Goal: Book appointment/travel/reservation

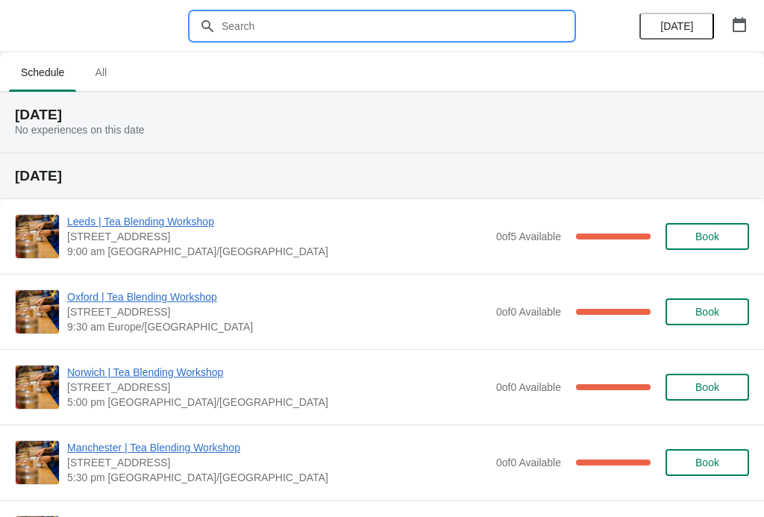
click at [277, 33] on input "text" at bounding box center [397, 26] width 352 height 27
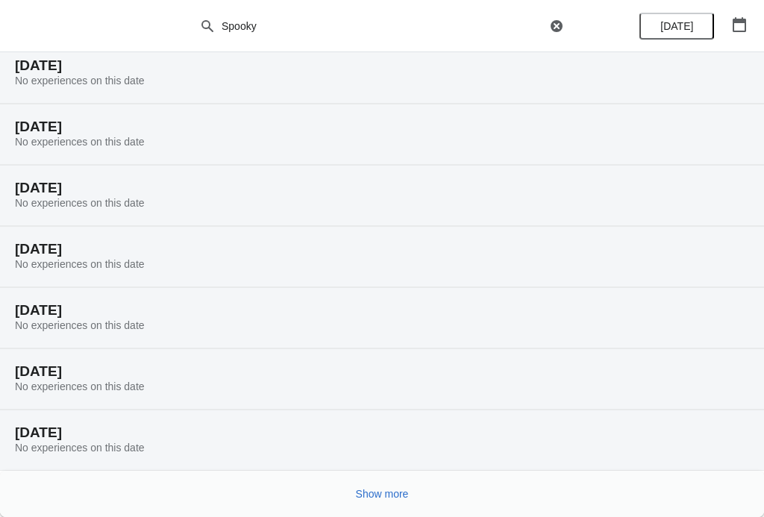
scroll to position [110, 0]
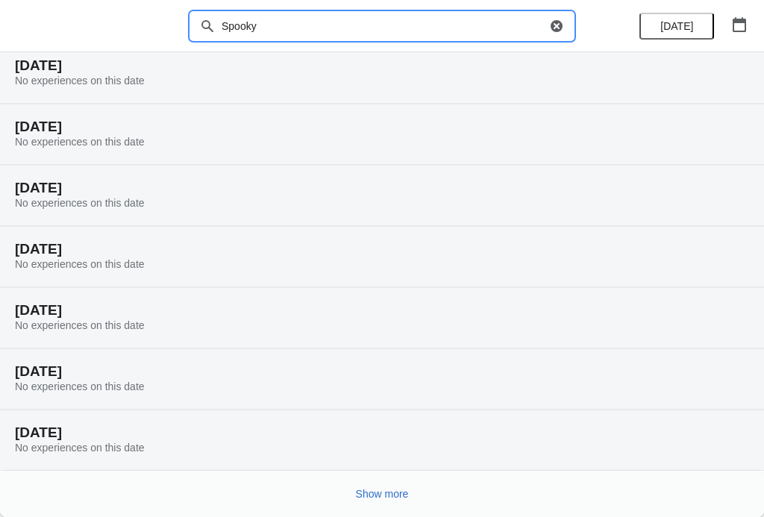
type input "Spooky"
click at [377, 497] on span "Show more" at bounding box center [382, 494] width 53 height 12
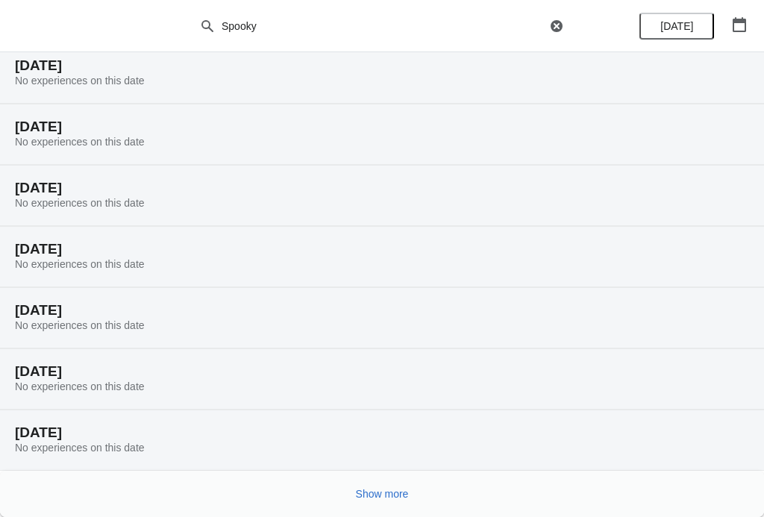
scroll to position [600, 0]
click at [381, 507] on button "Show more" at bounding box center [382, 494] width 65 height 27
click at [376, 496] on span "Show more" at bounding box center [382, 494] width 53 height 12
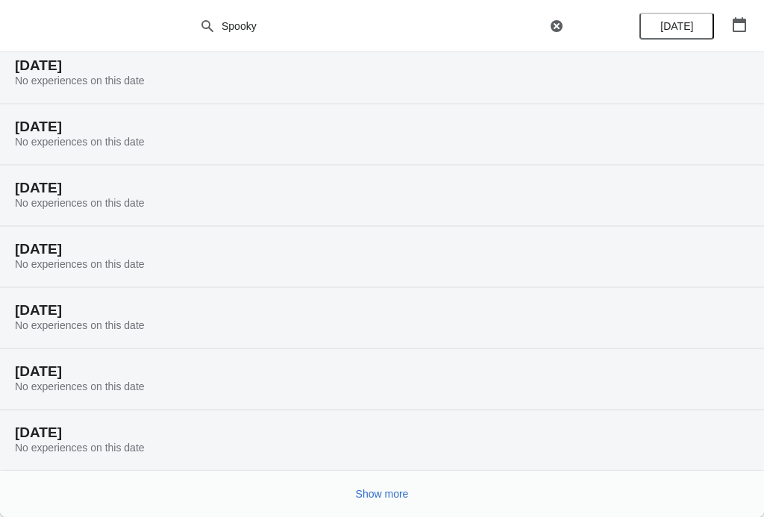
click at [387, 494] on span "Show more" at bounding box center [382, 494] width 53 height 12
click at [373, 507] on button "Show more" at bounding box center [382, 494] width 65 height 27
click at [373, 501] on button "Show more" at bounding box center [382, 494] width 65 height 27
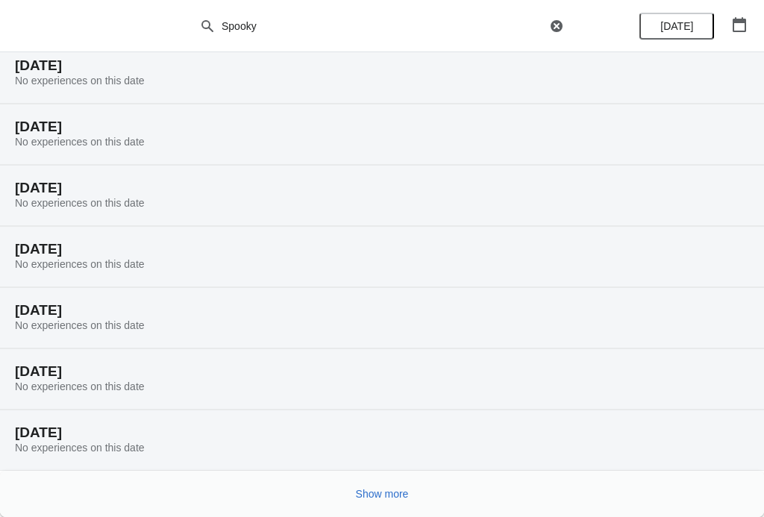
scroll to position [3048, 0]
click at [387, 505] on button "Show more" at bounding box center [382, 494] width 65 height 27
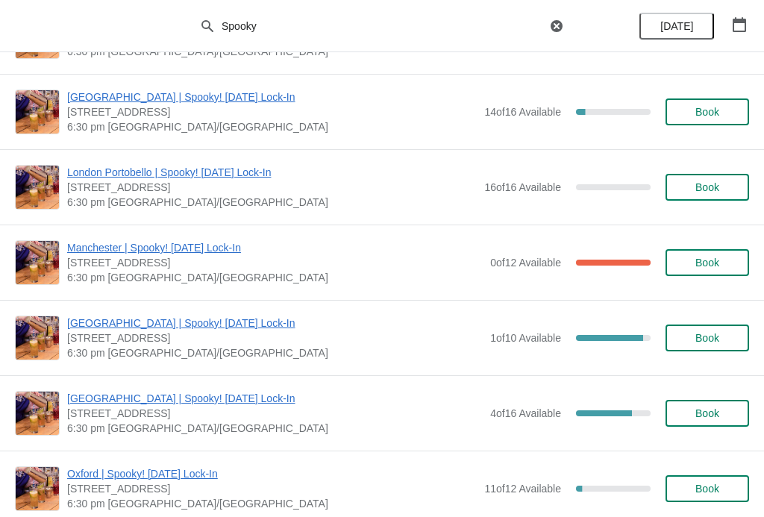
scroll to position [4199, 0]
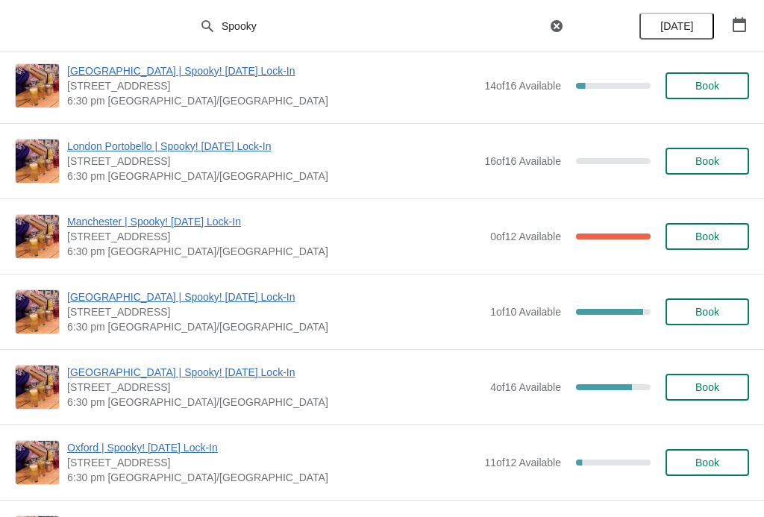
click at [721, 383] on span "Book" at bounding box center [707, 387] width 57 height 12
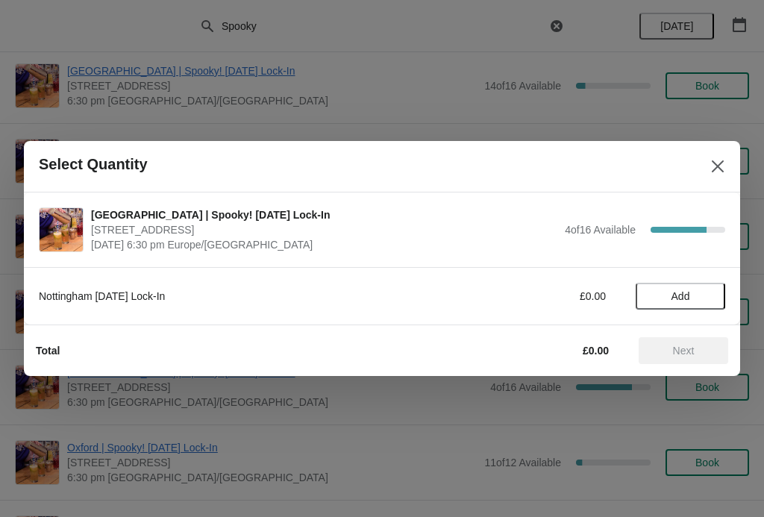
click at [701, 284] on button "Add" at bounding box center [681, 296] width 90 height 27
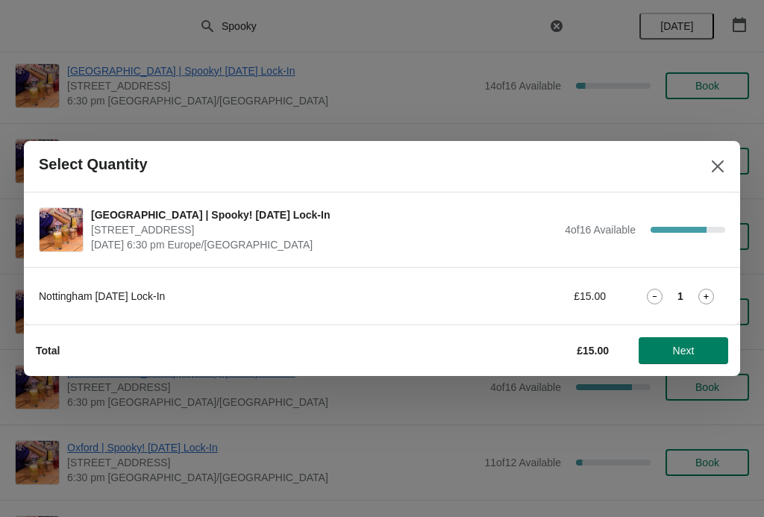
click at [719, 290] on div "1" at bounding box center [681, 297] width 90 height 16
click at [714, 290] on div "1" at bounding box center [681, 297] width 90 height 16
click at [717, 293] on div "1" at bounding box center [681, 297] width 90 height 16
click at [710, 300] on icon at bounding box center [706, 297] width 16 height 16
click at [702, 351] on span "Next" at bounding box center [684, 351] width 66 height 12
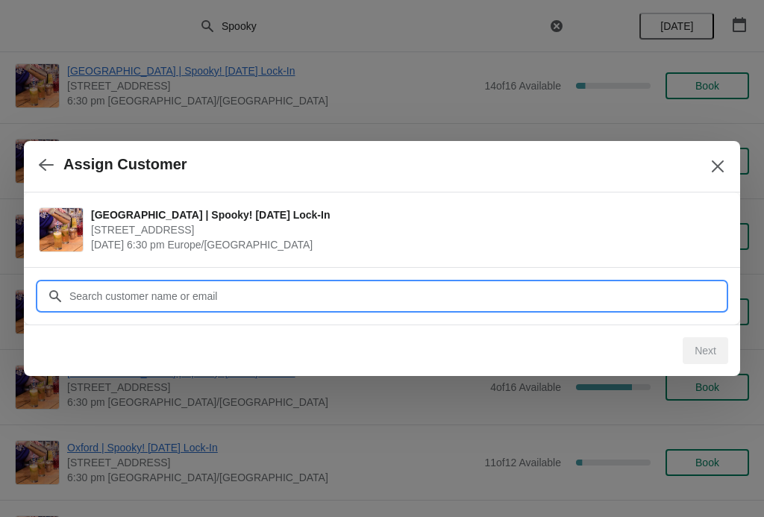
click at [133, 299] on input "Customer" at bounding box center [397, 296] width 657 height 27
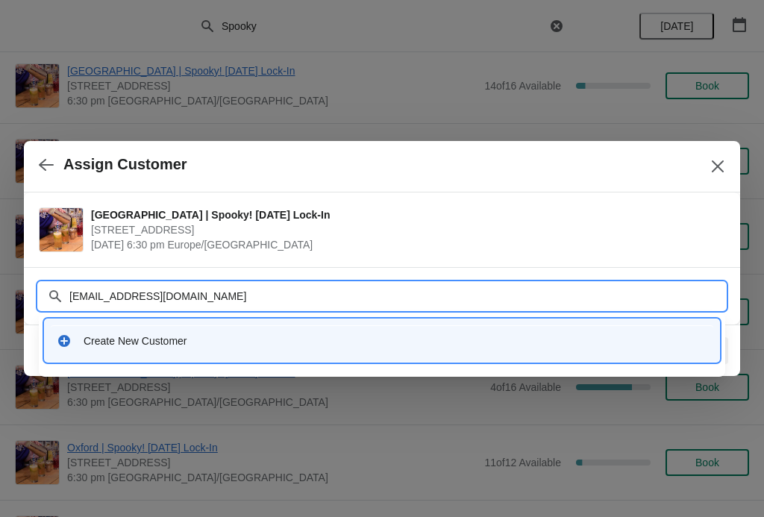
type input "[EMAIL_ADDRESS][DOMAIN_NAME]"
click at [145, 346] on div "Create New Customer" at bounding box center [396, 341] width 624 height 15
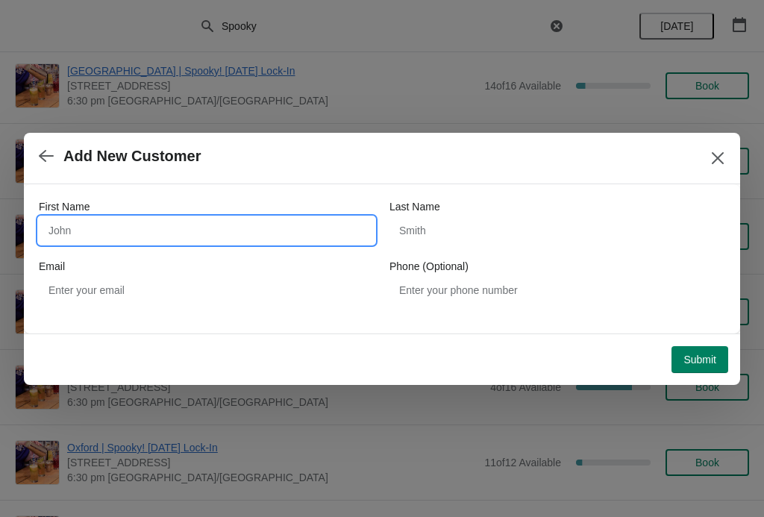
click at [172, 234] on input "First Name" at bounding box center [207, 230] width 336 height 27
type input "[PERSON_NAME]"
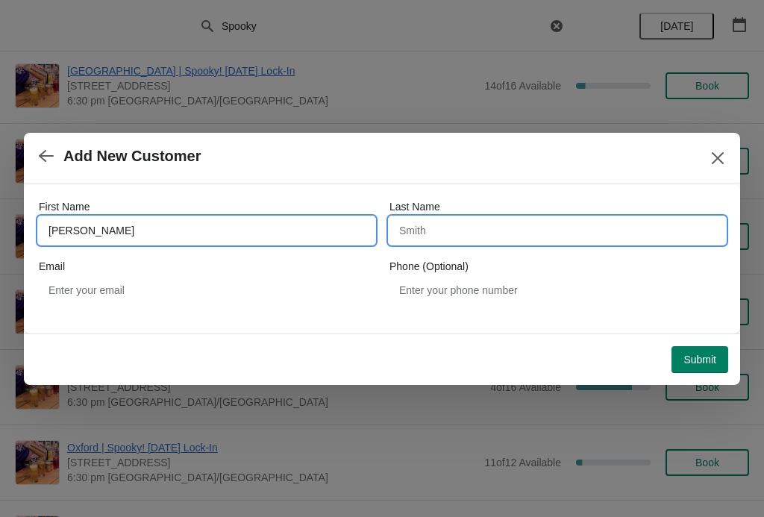
click at [478, 225] on input "Last Name" at bounding box center [558, 230] width 336 height 27
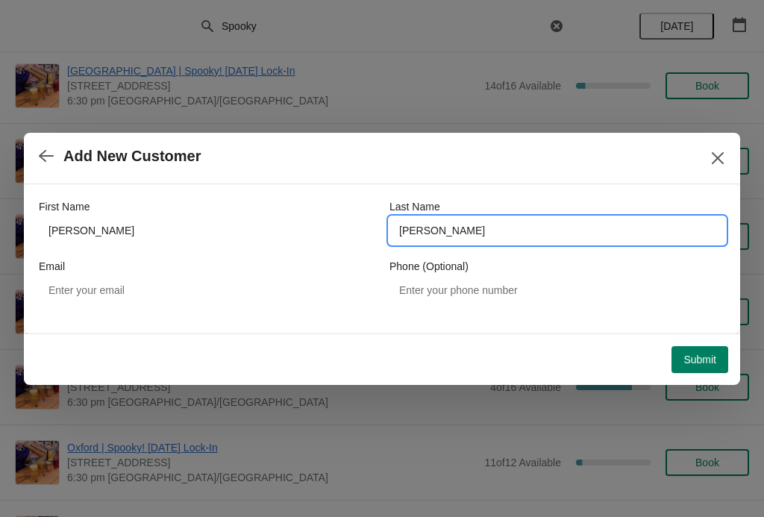
type input "[PERSON_NAME]"
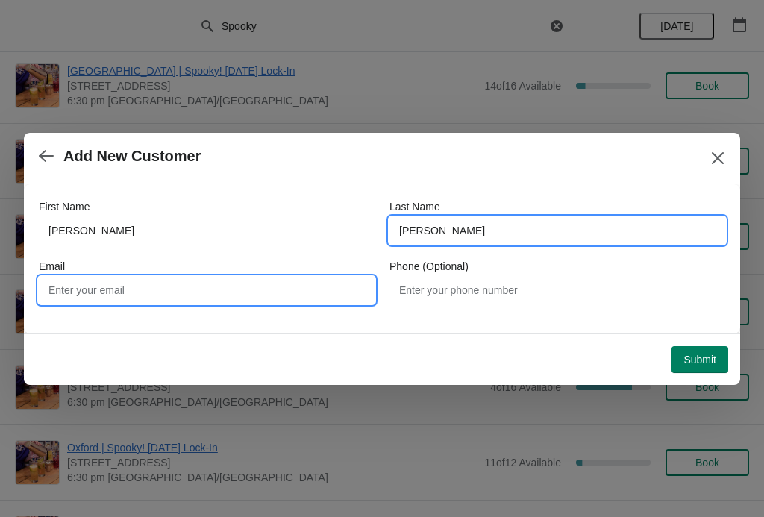
click at [168, 287] on input "Email" at bounding box center [207, 290] width 336 height 27
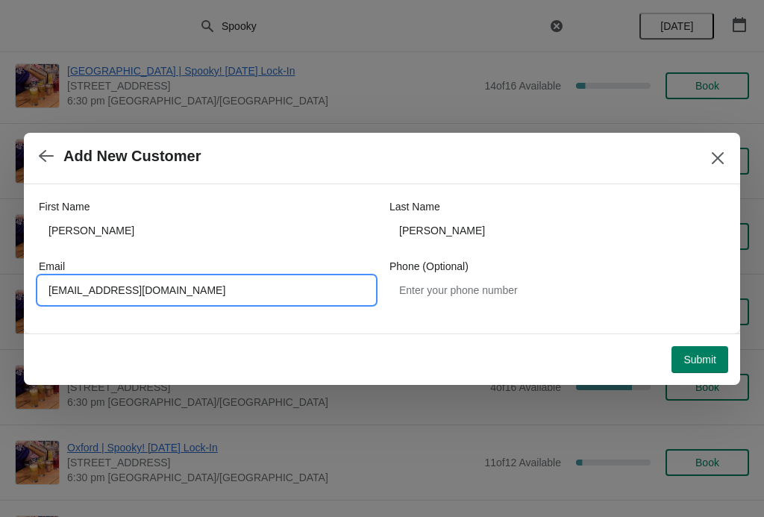
type input "[EMAIL_ADDRESS][DOMAIN_NAME]"
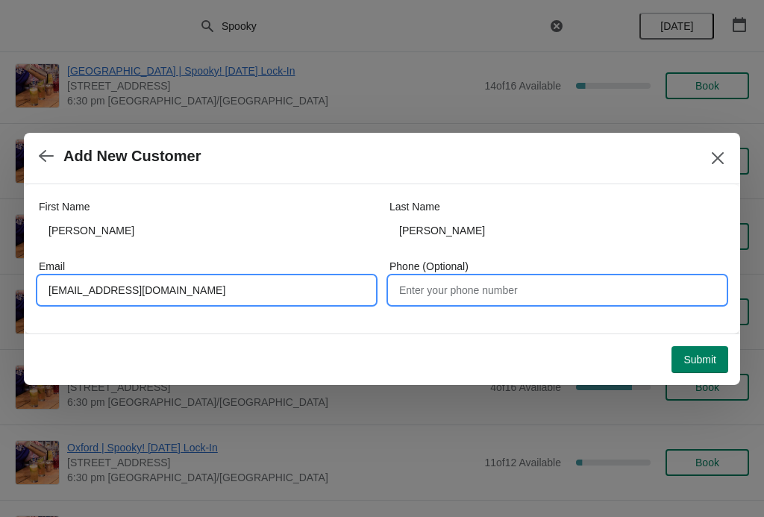
click at [459, 297] on input "Phone (Optional)" at bounding box center [558, 290] width 336 height 27
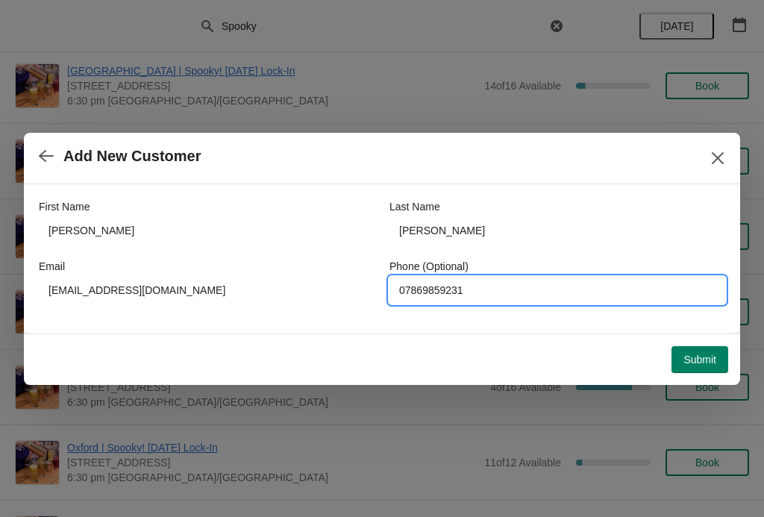
type input "07869859231"
click at [716, 363] on span "Submit" at bounding box center [700, 360] width 33 height 12
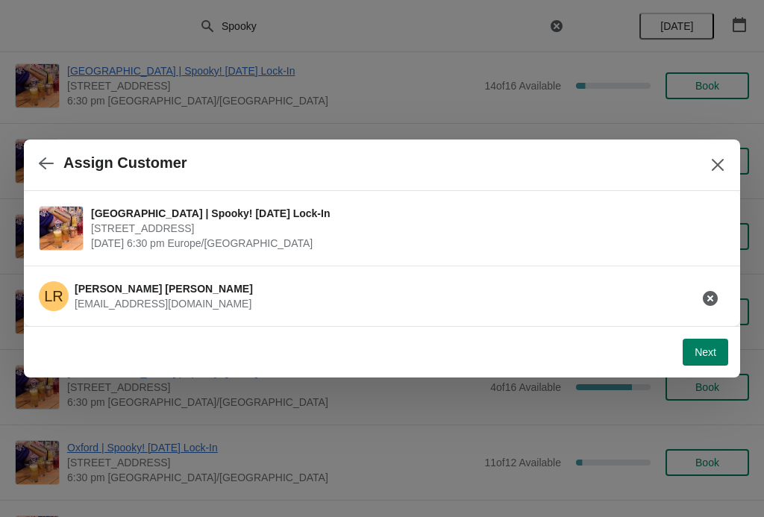
click at [707, 351] on span "Next" at bounding box center [706, 352] width 22 height 12
select select "No"
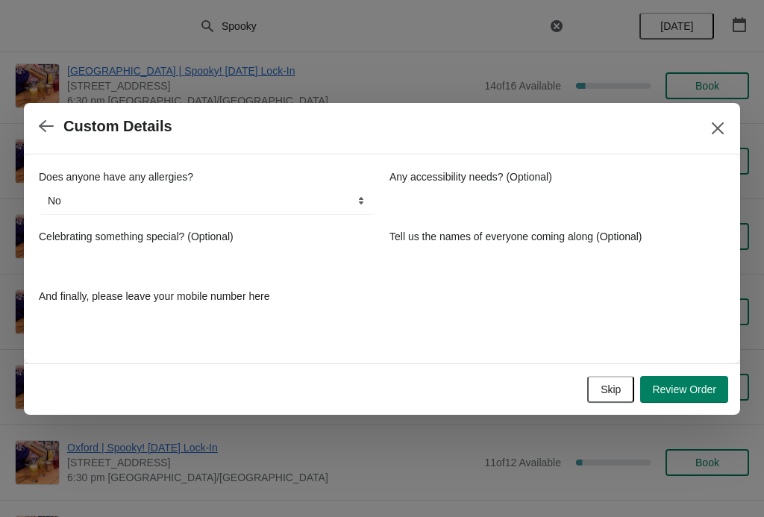
click at [702, 389] on span "Review Order" at bounding box center [684, 390] width 64 height 12
